Goal: Information Seeking & Learning: Learn about a topic

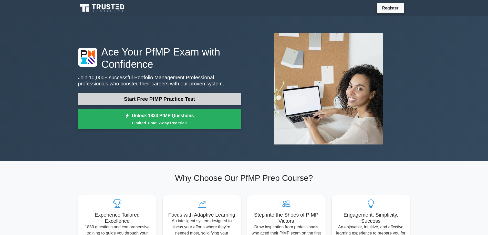
click at [186, 103] on link "Start Free PfMP Practice Test" at bounding box center [159, 99] width 163 height 12
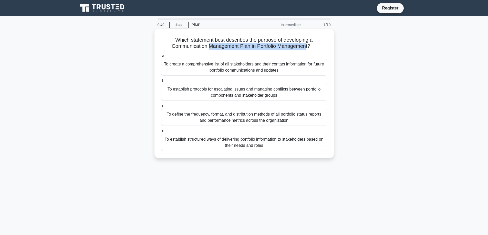
drag, startPoint x: 207, startPoint y: 45, endPoint x: 307, endPoint y: 48, distance: 99.9
click at [307, 48] on h5 "Which statement best describes the purpose of developing a Communication Manage…" at bounding box center [244, 43] width 167 height 13
click at [177, 44] on h5 "Which statement best describes the purpose of developing a Communication Manage…" at bounding box center [244, 43] width 167 height 13
drag, startPoint x: 250, startPoint y: 40, endPoint x: 322, endPoint y: 39, distance: 72.0
click at [322, 39] on h5 "Which statement best describes the purpose of developing a Communication Manage…" at bounding box center [244, 43] width 167 height 13
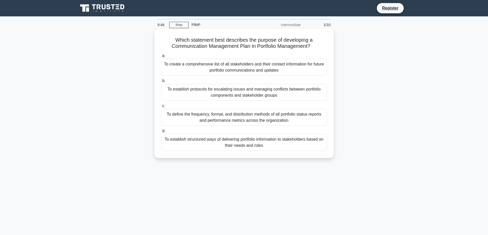
click at [171, 46] on h5 "Which statement best describes the purpose of developing a Communication Manage…" at bounding box center [244, 43] width 167 height 13
drag, startPoint x: 170, startPoint y: 46, endPoint x: 237, endPoint y: 46, distance: 66.8
click at [237, 46] on h5 "Which statement best describes the purpose of developing a Communication Manage…" at bounding box center [244, 43] width 167 height 13
drag, startPoint x: 254, startPoint y: 49, endPoint x: 270, endPoint y: 50, distance: 16.2
click at [254, 49] on h5 "Which statement best describes the purpose of developing a Communication Manage…" at bounding box center [244, 43] width 167 height 13
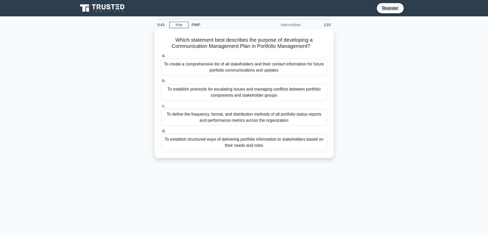
click at [310, 50] on h5 "Which statement best describes the purpose of developing a Communication Manage…" at bounding box center [244, 43] width 167 height 13
drag, startPoint x: 228, startPoint y: 43, endPoint x: 238, endPoint y: 44, distance: 9.8
click at [238, 44] on h5 "Which statement best describes the purpose of developing a Communication Manage…" at bounding box center [244, 43] width 167 height 13
click at [185, 54] on label "a. To create a comprehensive list of all stakeholders and their contact informa…" at bounding box center [244, 64] width 166 height 23
click at [161, 54] on input "a. To create a comprehensive list of all stakeholders and their contact informa…" at bounding box center [161, 55] width 0 height 3
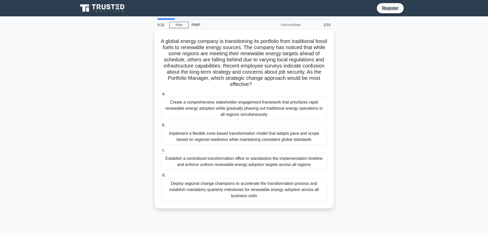
click at [324, 26] on div "2/10" at bounding box center [319, 25] width 30 height 10
drag, startPoint x: 304, startPoint y: 24, endPoint x: 218, endPoint y: 21, distance: 85.8
click at [303, 24] on div "9:31 Stop PfMP Intermediate 2/10" at bounding box center [243, 25] width 179 height 10
click at [165, 20] on div "9:30" at bounding box center [161, 25] width 15 height 10
drag, startPoint x: 164, startPoint y: 19, endPoint x: 175, endPoint y: 18, distance: 11.2
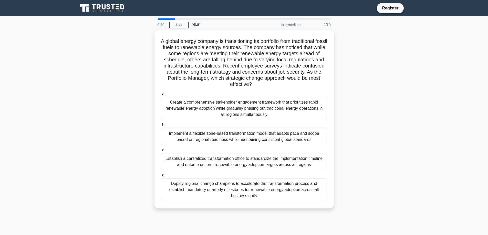
click at [173, 18] on main "9:30 Stop PfMP Intermediate 2/10 A global energy company is transitioning its p…" at bounding box center [244, 146] width 488 height 260
drag, startPoint x: 172, startPoint y: 19, endPoint x: 127, endPoint y: 21, distance: 44.8
click at [127, 21] on div "9:29 Stop PfMP Intermediate 2/10 A global energy company is transitioning its p…" at bounding box center [244, 146] width 338 height 256
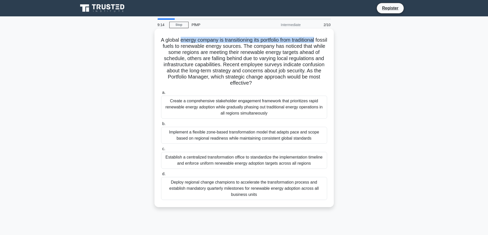
drag, startPoint x: 195, startPoint y: 41, endPoint x: 324, endPoint y: 41, distance: 129.3
click at [324, 41] on h5 "A global energy company is transitioning its portfolio from traditional fossil …" at bounding box center [244, 62] width 167 height 50
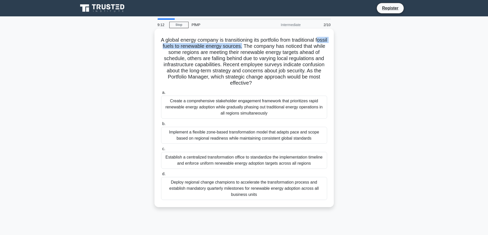
drag, startPoint x: 164, startPoint y: 49, endPoint x: 257, endPoint y: 47, distance: 93.5
click at [255, 47] on h5 "A global energy company is transitioning its portfolio from traditional fossil …" at bounding box center [244, 62] width 167 height 50
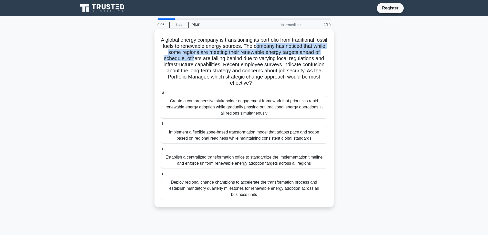
drag, startPoint x: 269, startPoint y: 48, endPoint x: 201, endPoint y: 61, distance: 68.9
click at [201, 61] on h5 "A global energy company is transitioning its portfolio from traditional fossil …" at bounding box center [244, 62] width 167 height 50
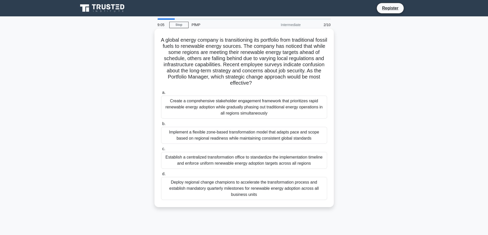
click at [224, 61] on h5 "A global energy company is transitioning its portfolio from traditional fossil …" at bounding box center [244, 62] width 167 height 50
drag, startPoint x: 238, startPoint y: 60, endPoint x: 325, endPoint y: 61, distance: 86.8
click at [329, 60] on div "A global energy company is transitioning its portfolio from traditional fossil …" at bounding box center [243, 118] width 175 height 175
drag, startPoint x: 204, startPoint y: 62, endPoint x: 226, endPoint y: 62, distance: 21.8
click at [226, 62] on h5 "A global energy company is transitioning its portfolio from traditional fossil …" at bounding box center [244, 62] width 167 height 50
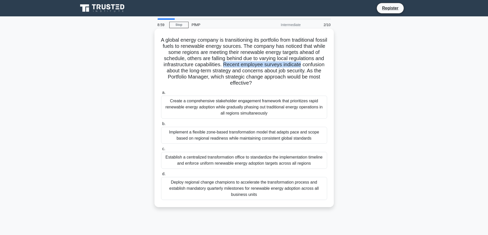
drag, startPoint x: 242, startPoint y: 65, endPoint x: 324, endPoint y: 66, distance: 81.7
click at [324, 66] on h5 "A global energy company is transitioning its portfolio from traditional fossil …" at bounding box center [244, 62] width 167 height 50
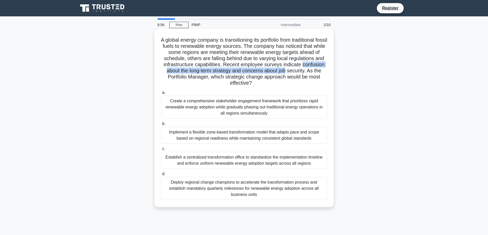
drag, startPoint x: 171, startPoint y: 71, endPoint x: 324, endPoint y: 72, distance: 153.1
click at [324, 72] on h5 "A global energy company is transitioning its portfolio from traditional fossil …" at bounding box center [244, 62] width 167 height 50
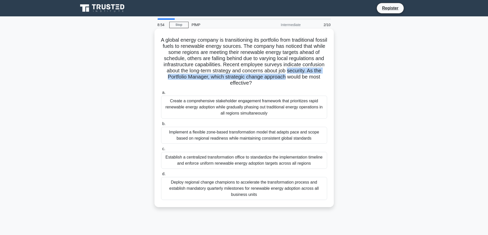
drag, startPoint x: 169, startPoint y: 77, endPoint x: 329, endPoint y: 77, distance: 159.8
click at [329, 77] on div "A global energy company is transitioning its portfolio from traditional fossil …" at bounding box center [243, 118] width 175 height 175
click at [281, 85] on h5 "A global energy company is transitioning its portfolio from traditional fossil …" at bounding box center [244, 62] width 167 height 50
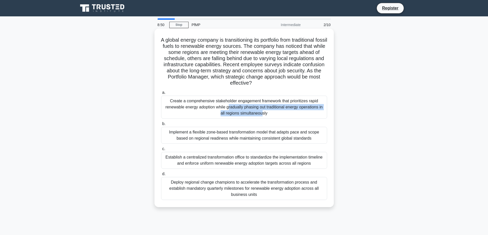
drag, startPoint x: 194, startPoint y: 101, endPoint x: 314, endPoint y: 103, distance: 119.9
click at [322, 101] on div "Create a comprehensive stakeholder engagement framework that prioritizes rapid …" at bounding box center [244, 107] width 166 height 23
drag, startPoint x: 182, startPoint y: 108, endPoint x: 325, endPoint y: 109, distance: 143.7
click at [325, 109] on div "Create a comprehensive stakeholder engagement framework that prioritizes rapid …" at bounding box center [244, 107] width 166 height 23
drag, startPoint x: 174, startPoint y: 132, endPoint x: 326, endPoint y: 134, distance: 151.6
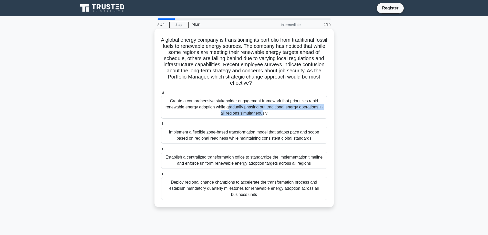
click at [328, 133] on div "b. Implement a flexible zone-based transformation model that adapts pace and sc…" at bounding box center [244, 132] width 172 height 23
drag, startPoint x: 176, startPoint y: 159, endPoint x: 289, endPoint y: 168, distance: 113.3
click at [326, 160] on div "Establish a centralized transformation office to standardize the implementation…" at bounding box center [244, 160] width 166 height 17
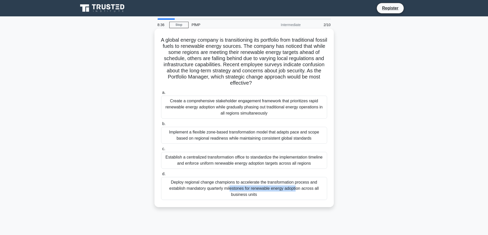
drag, startPoint x: 172, startPoint y: 184, endPoint x: 235, endPoint y: 169, distance: 64.5
click at [240, 178] on div "Deploy regional change champions to accelerate the transformation process and e…" at bounding box center [244, 188] width 166 height 23
click at [206, 111] on div "Create a comprehensive stakeholder engagement framework that prioritizes rapid …" at bounding box center [244, 107] width 166 height 23
click at [161, 94] on input "a. Create a comprehensive stakeholder engagement framework that prioritizes rap…" at bounding box center [161, 92] width 0 height 3
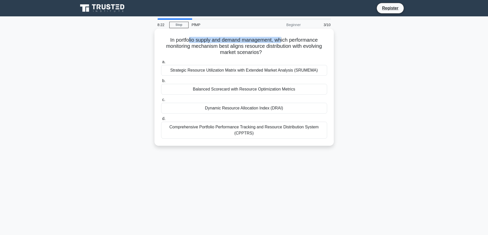
drag, startPoint x: 201, startPoint y: 39, endPoint x: 237, endPoint y: 46, distance: 36.9
click at [280, 39] on h5 "In portfolio supply and demand management, which performance monitoring mechani…" at bounding box center [244, 46] width 167 height 19
drag, startPoint x: 161, startPoint y: 48, endPoint x: 266, endPoint y: 48, distance: 105.0
click at [266, 48] on h5 "In portfolio supply and demand management, which performance monitoring mechani…" at bounding box center [244, 46] width 167 height 19
click at [227, 132] on div "Comprehensive Portfolio Performance Tracking and Resource Distribution System (…" at bounding box center [244, 130] width 166 height 17
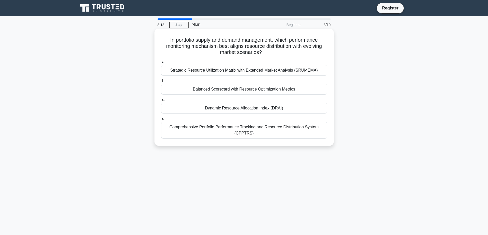
click at [161, 121] on input "d. Comprehensive Portfolio Performance Tracking and Resource Distribution Syste…" at bounding box center [161, 118] width 0 height 3
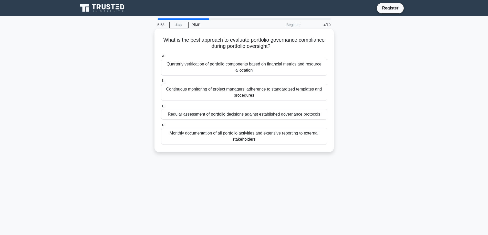
click at [228, 92] on div "Continuous monitoring of project managers' adherence to standardized templates …" at bounding box center [244, 92] width 166 height 17
click at [161, 83] on input "b. Continuous monitoring of project managers' adherence to standardized templat…" at bounding box center [161, 80] width 0 height 3
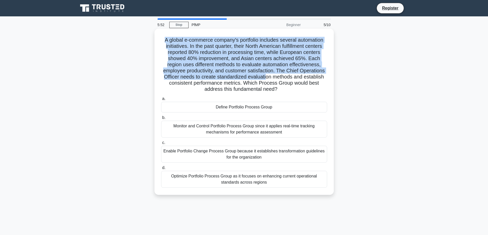
drag, startPoint x: 162, startPoint y: 39, endPoint x: 268, endPoint y: 106, distance: 125.3
click at [268, 80] on h5 "A global e-commerce company's portfolio includes several automation initiatives…" at bounding box center [244, 65] width 167 height 56
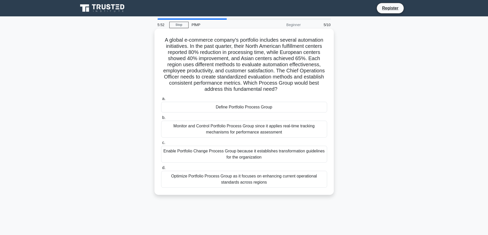
click at [257, 132] on div "Monitor and Control Portfolio Process Group since it applies real-time tracking…" at bounding box center [244, 129] width 166 height 17
click at [161, 120] on input "b. Monitor and Control Portfolio Process Group since it applies real-time track…" at bounding box center [161, 117] width 0 height 3
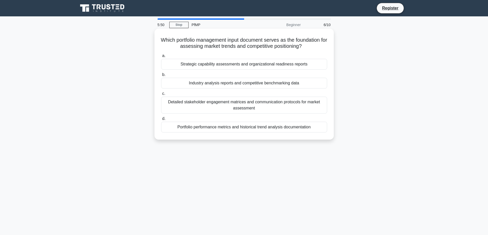
click at [246, 84] on div "Industry analysis reports and competitive benchmarking data" at bounding box center [244, 83] width 166 height 11
click at [161, 77] on input "b. Industry analysis reports and competitive benchmarking data" at bounding box center [161, 74] width 0 height 3
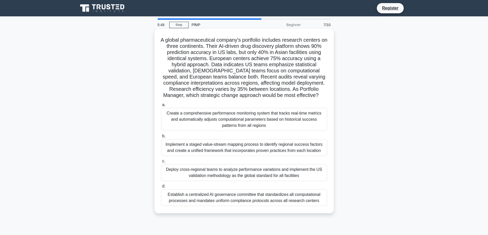
click at [243, 157] on div "a. Create a comprehensive performance monitoring system that tracks real-time m…" at bounding box center [244, 154] width 172 height 107
click at [240, 110] on div "Create a comprehensive performance monitoring system that tracks real-time metr…" at bounding box center [244, 119] width 166 height 23
click at [161, 107] on input "a. Create a comprehensive performance monitoring system that tracks real-time m…" at bounding box center [161, 104] width 0 height 3
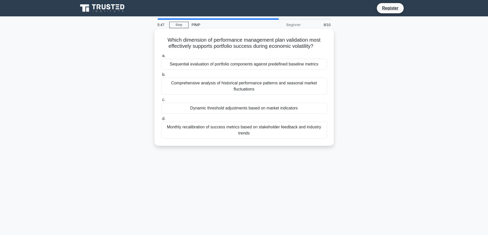
click at [233, 109] on div "Dynamic threshold adjustments based on market indicators" at bounding box center [244, 108] width 166 height 11
click at [161, 102] on input "c. Dynamic threshold adjustments based on market indicators" at bounding box center [161, 99] width 0 height 3
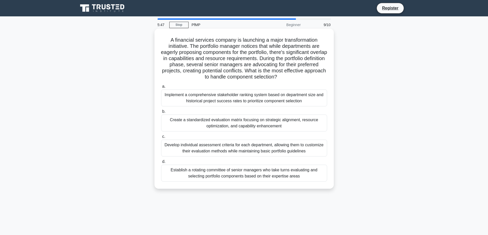
click at [236, 135] on label "c. Develop individual assessment criteria for each department, allowing them to…" at bounding box center [244, 145] width 166 height 23
click at [161, 135] on input "c. Develop individual assessment criteria for each department, allowing them to…" at bounding box center [161, 136] width 0 height 3
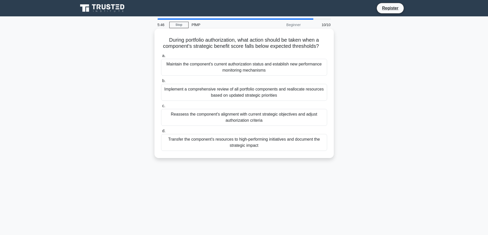
click at [232, 118] on div "Reassess the component's alignment with current strategic objectives and adjust…" at bounding box center [244, 117] width 166 height 17
click at [161, 108] on input "c. Reassess the component's alignment with current strategic objectives and adj…" at bounding box center [161, 105] width 0 height 3
